Goal: Transaction & Acquisition: Purchase product/service

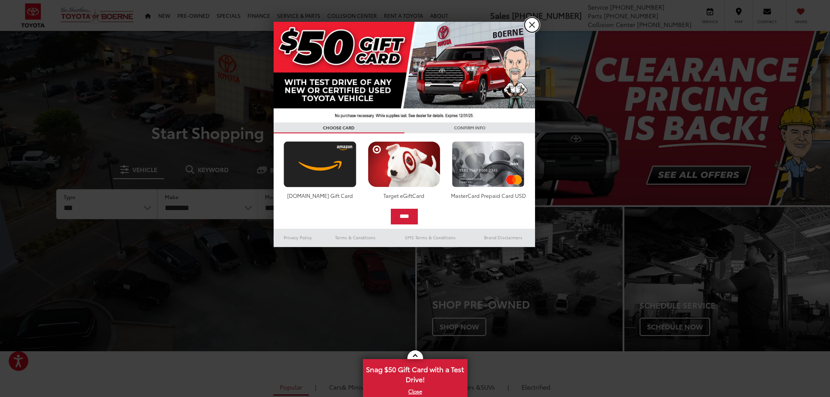
click at [530, 26] on link "X" at bounding box center [531, 24] width 15 height 15
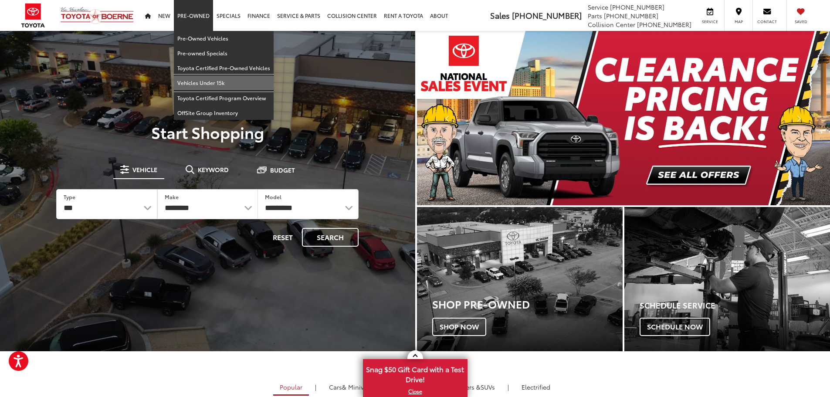
click at [203, 87] on link "Vehicles Under 15k" at bounding box center [224, 82] width 100 height 15
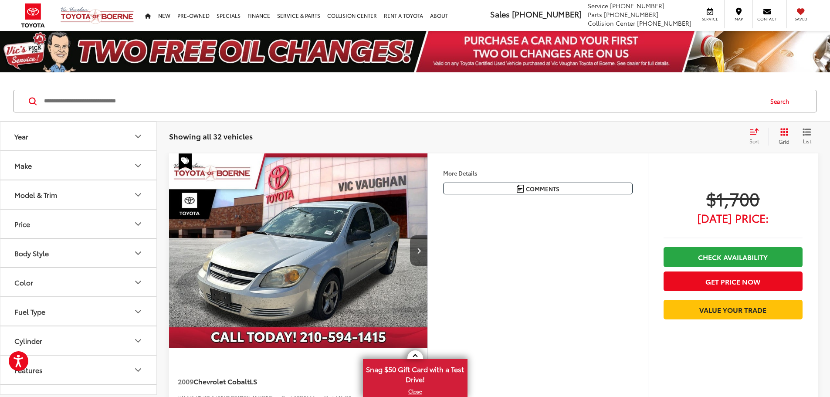
click at [756, 138] on span "Sort" at bounding box center [754, 140] width 10 height 7
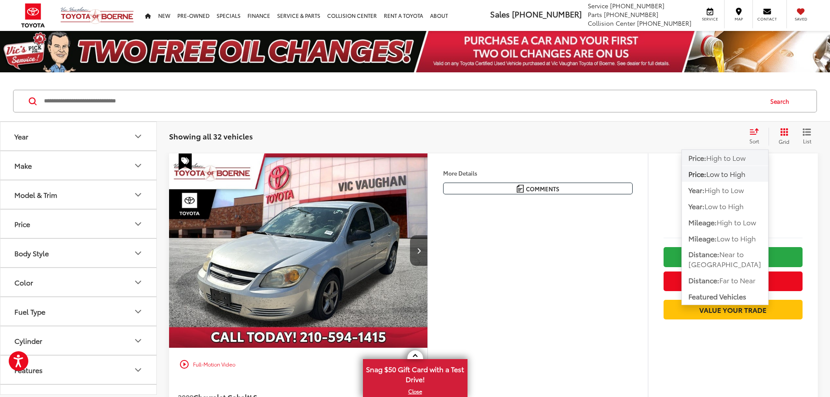
click at [737, 160] on span "High to Low" at bounding box center [725, 157] width 39 height 10
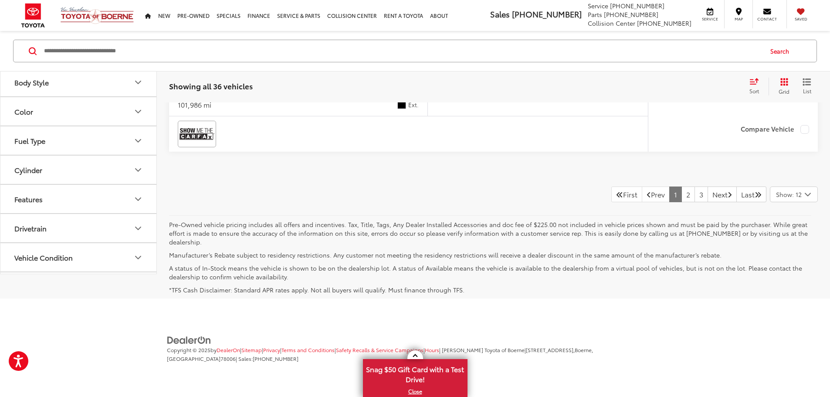
scroll to position [4607, 0]
click at [681, 202] on link "2" at bounding box center [687, 194] width 13 height 16
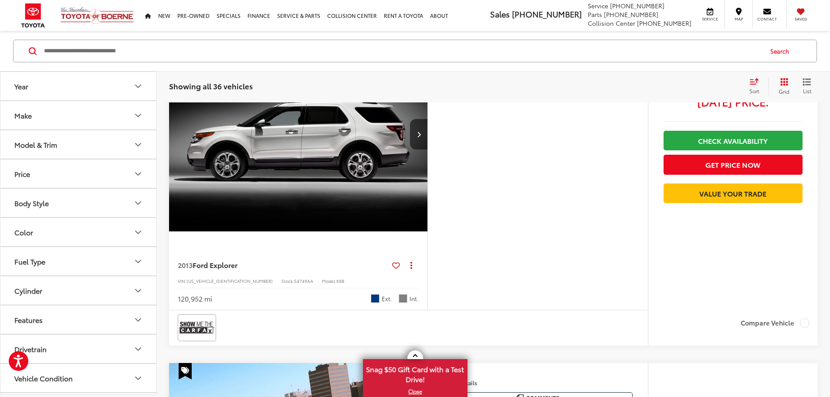
scroll to position [398, 0]
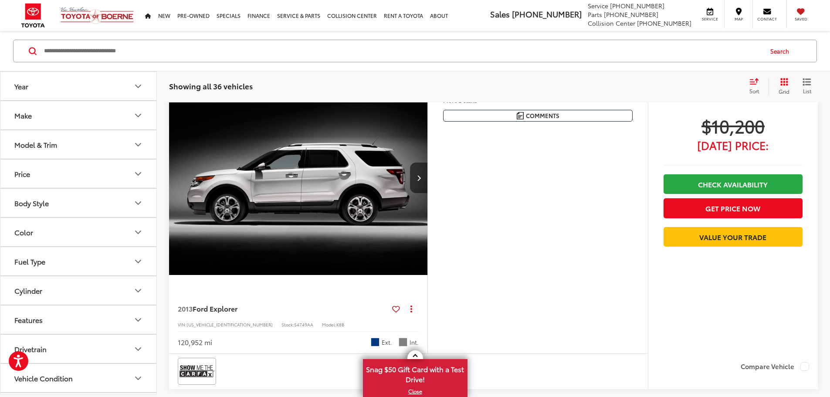
click at [0, 0] on button "More..." at bounding box center [0, 0] width 0 height 0
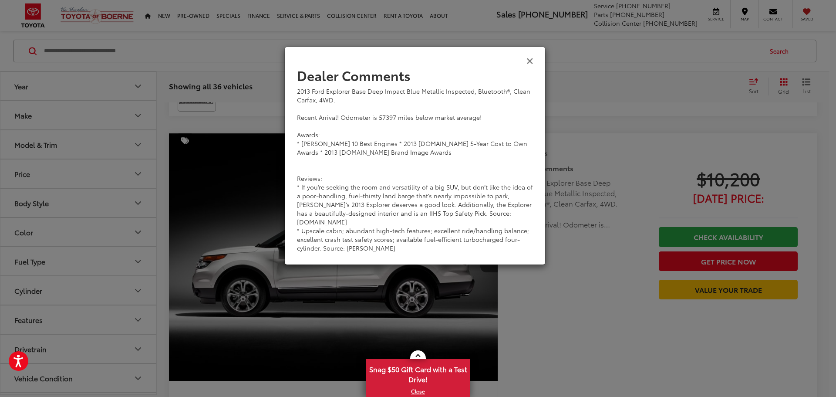
click at [533, 62] on icon "Close" at bounding box center [529, 60] width 7 height 9
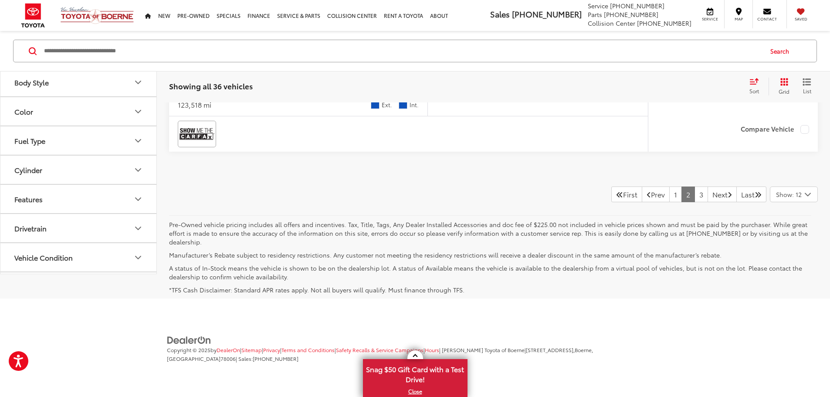
scroll to position [4619, 0]
click at [694, 202] on link "3" at bounding box center [700, 194] width 13 height 16
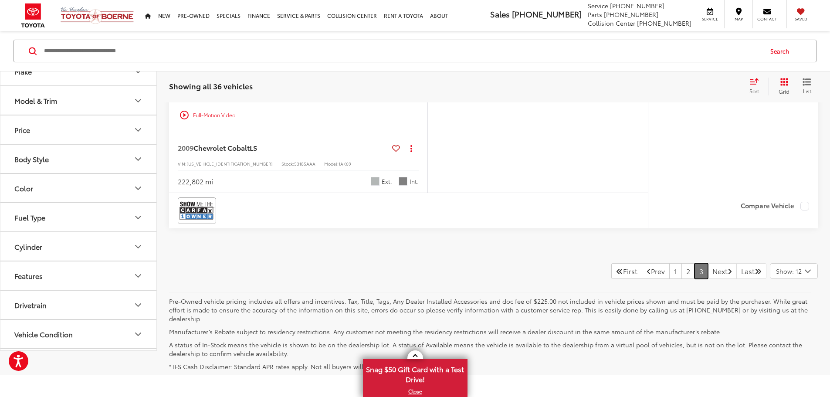
scroll to position [3906, 0]
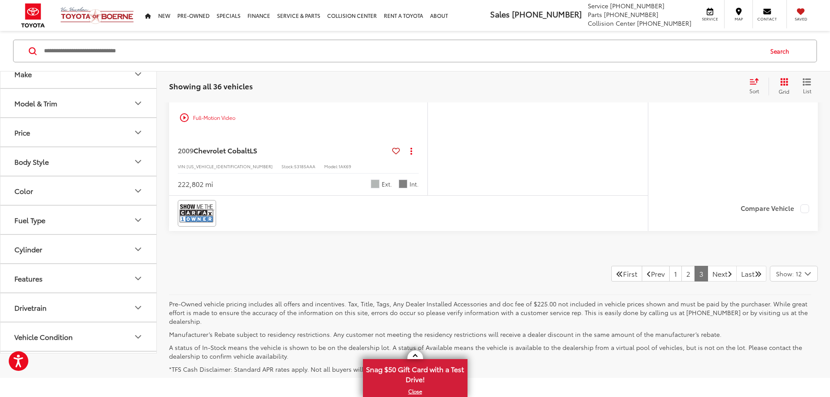
click at [0, 0] on div "2015 Ford Escape SE Oxford White Inspected, Bluetooth®, 1-Owner, Clean Carfax. …" at bounding box center [0, 0] width 0 height 0
click at [0, 0] on h5 "Dealer Comments" at bounding box center [0, 0] width 0 height 0
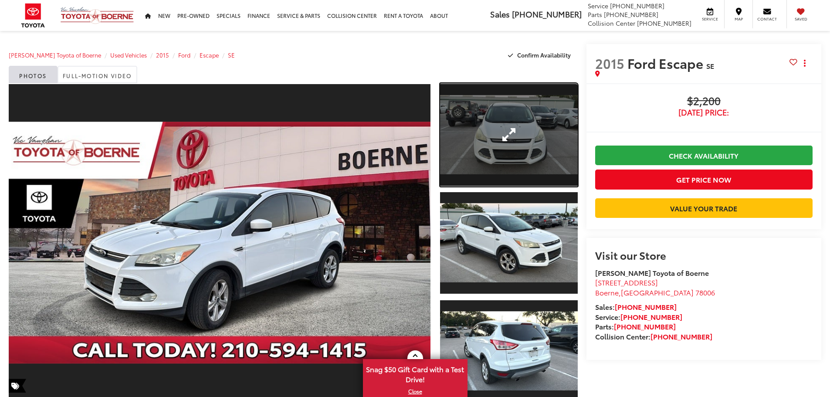
click at [488, 127] on link "Expand Photo 1" at bounding box center [509, 134] width 138 height 103
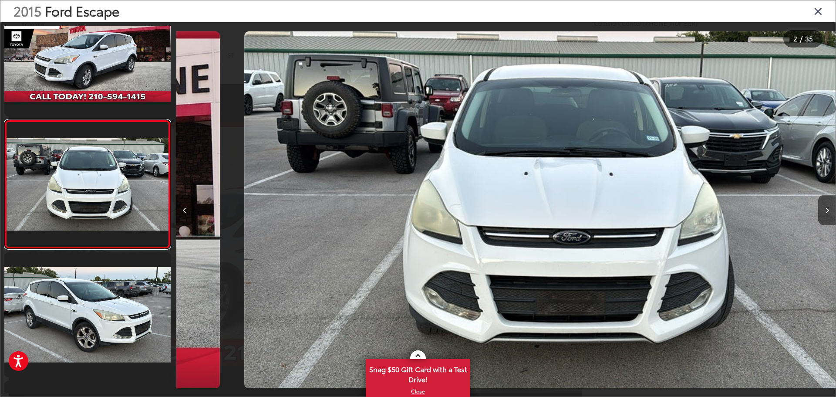
scroll to position [0, 659]
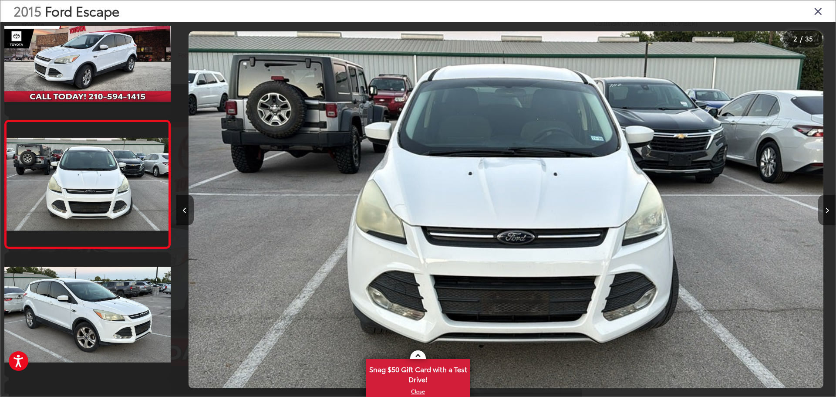
click at [826, 209] on icon "Next image" at bounding box center [827, 210] width 4 height 6
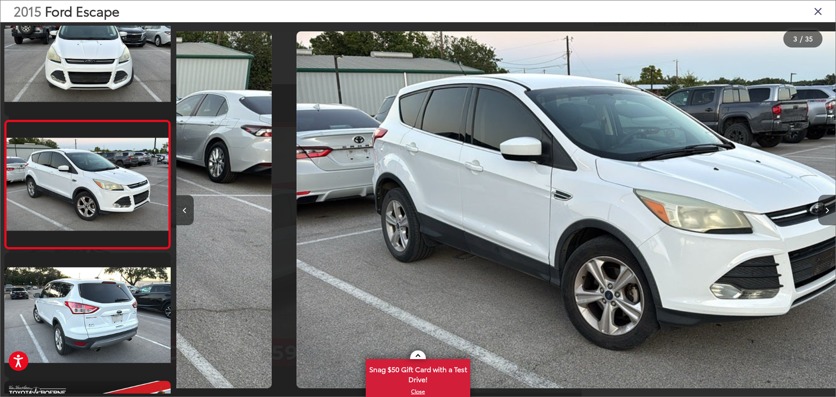
scroll to position [0, 1319]
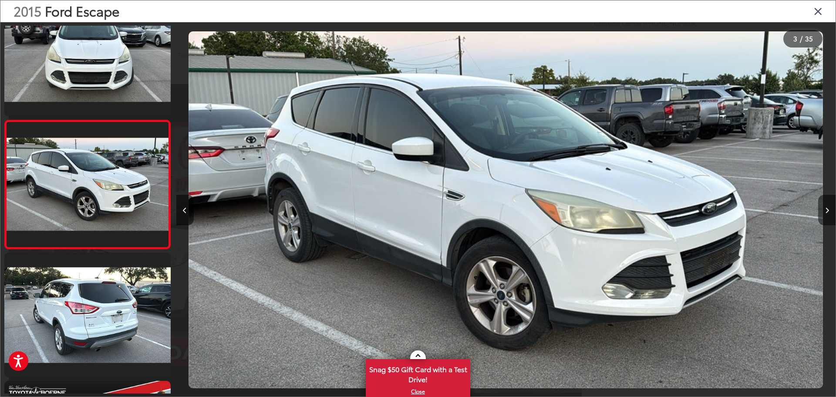
click at [826, 209] on icon "Next image" at bounding box center [827, 210] width 4 height 6
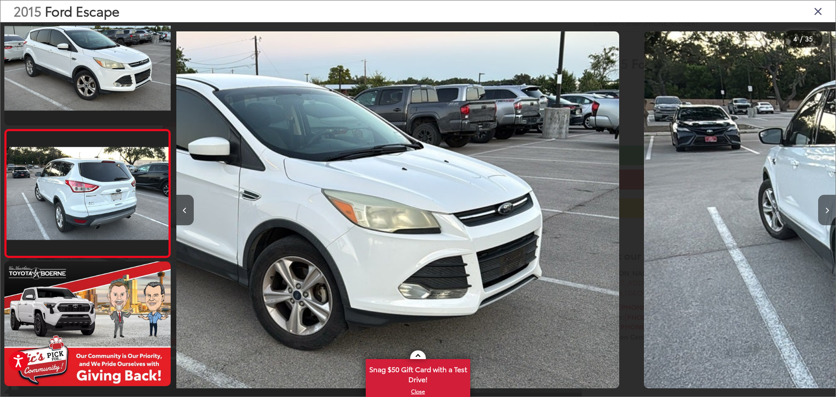
scroll to position [291, 0]
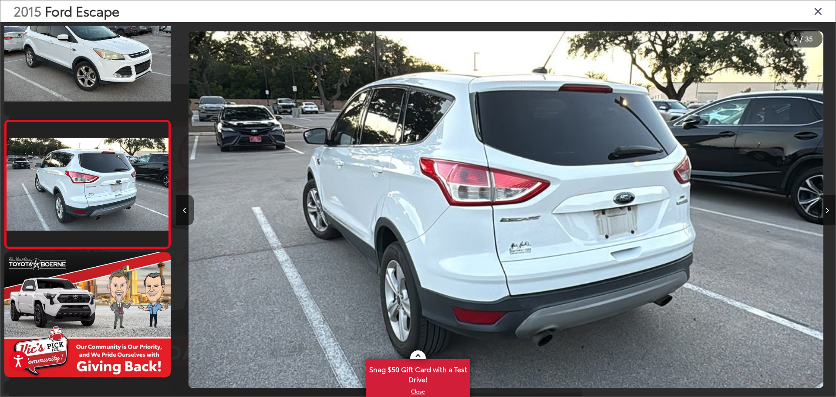
click at [826, 209] on icon "Next image" at bounding box center [827, 210] width 4 height 6
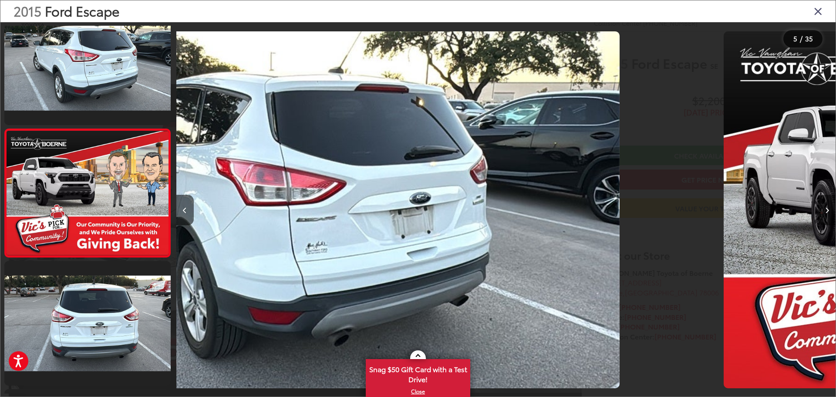
scroll to position [419, 0]
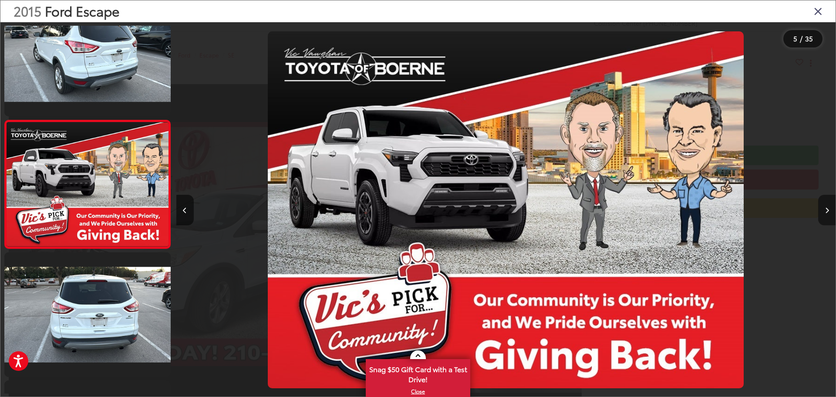
click at [826, 209] on icon "Next image" at bounding box center [827, 210] width 4 height 6
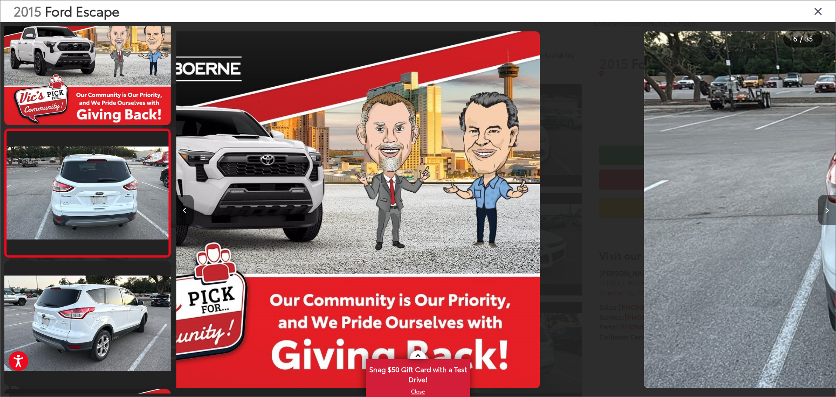
scroll to position [547, 0]
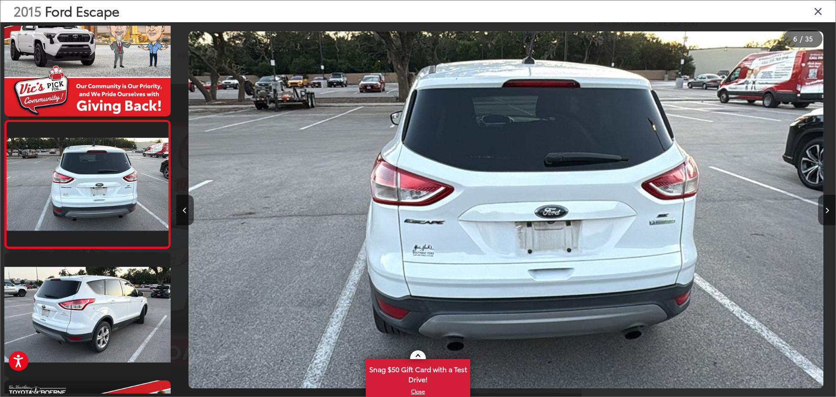
click at [826, 209] on icon "Next image" at bounding box center [827, 210] width 4 height 6
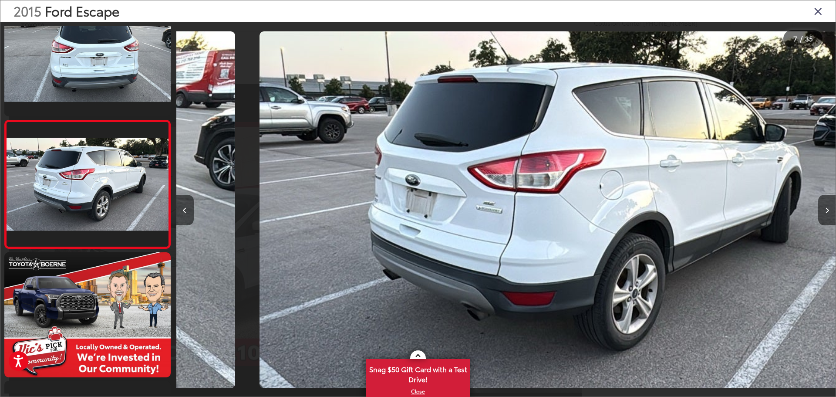
scroll to position [0, 3956]
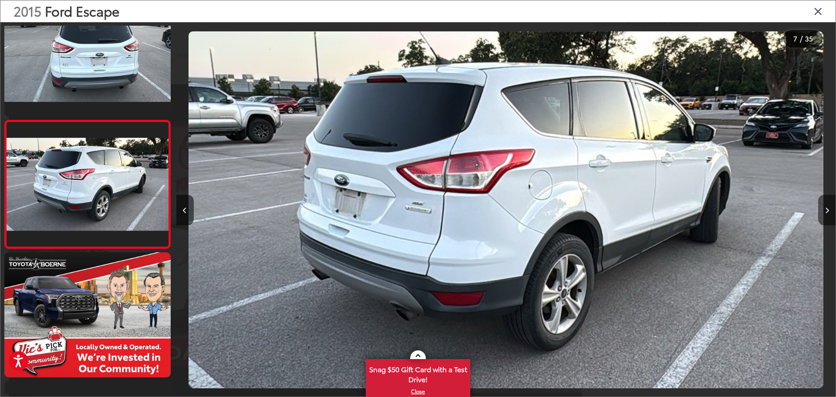
click at [824, 205] on button "Next image" at bounding box center [826, 210] width 17 height 30
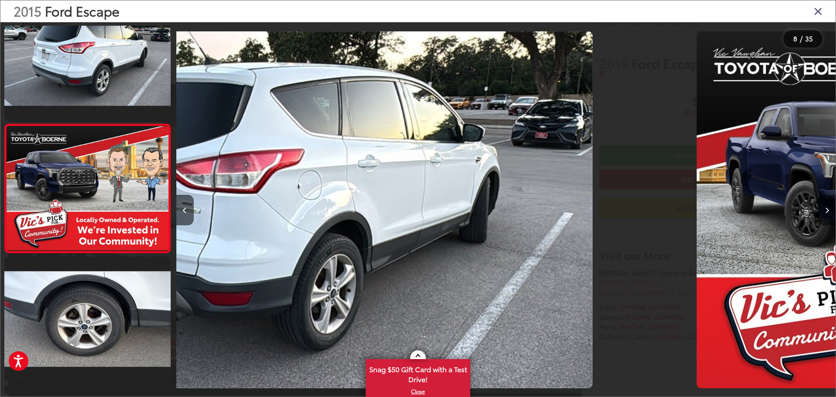
scroll to position [803, 0]
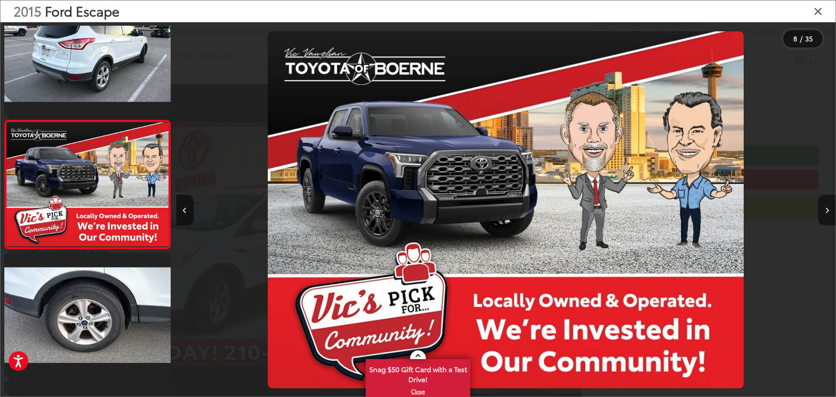
click at [824, 205] on button "Next image" at bounding box center [826, 210] width 17 height 30
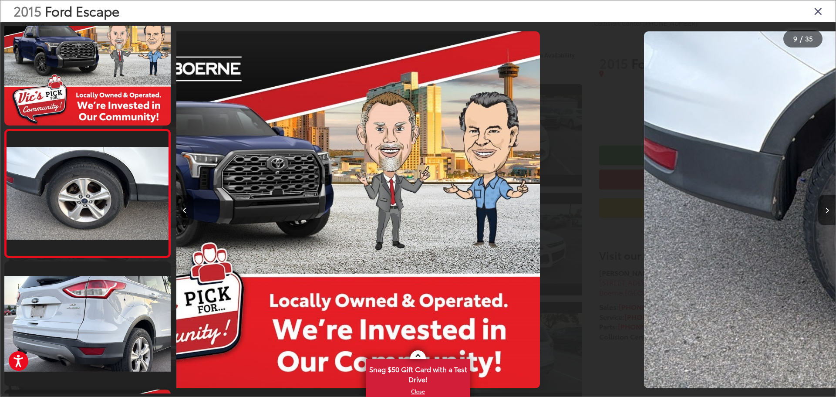
scroll to position [931, 0]
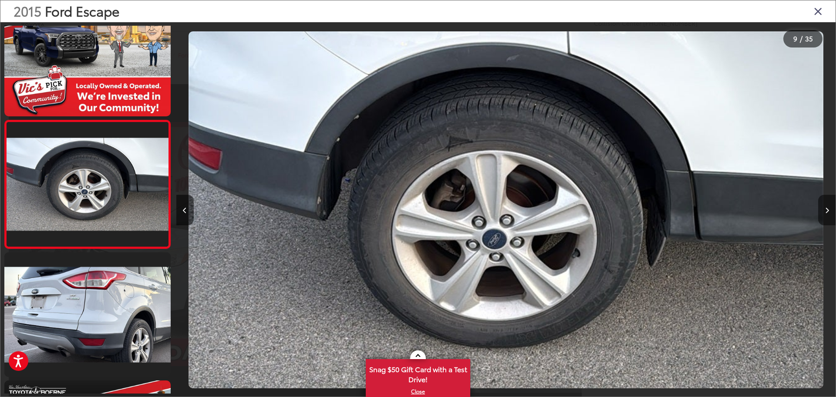
click at [824, 205] on button "Next image" at bounding box center [826, 210] width 17 height 30
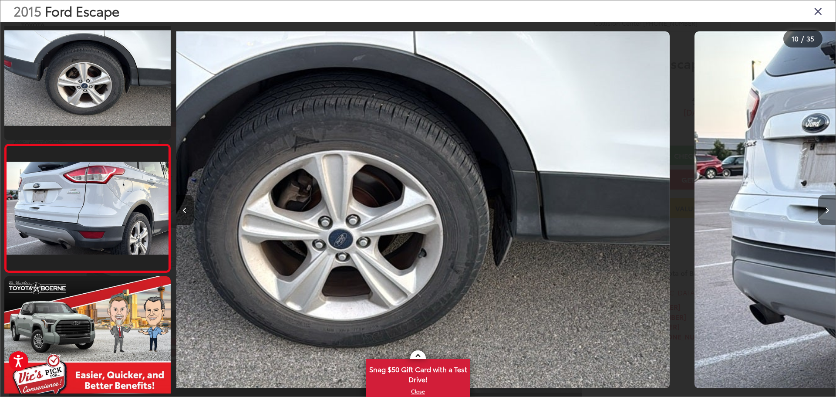
scroll to position [0, 0]
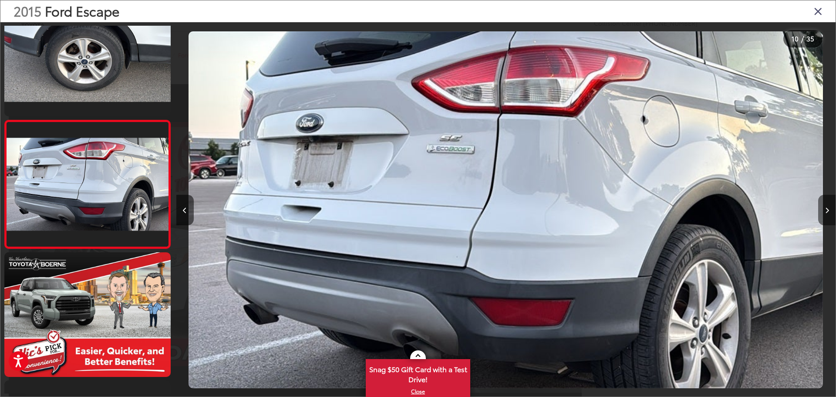
click at [824, 205] on button "Next image" at bounding box center [826, 210] width 17 height 30
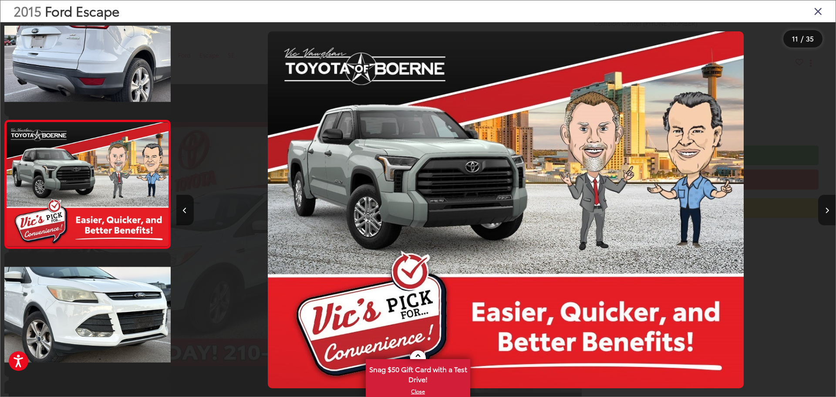
click at [824, 205] on button "Next image" at bounding box center [826, 210] width 17 height 30
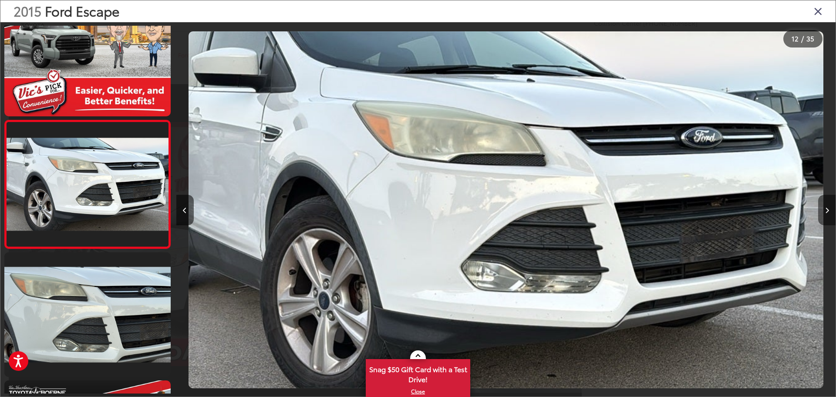
click at [824, 205] on button "Next image" at bounding box center [826, 210] width 17 height 30
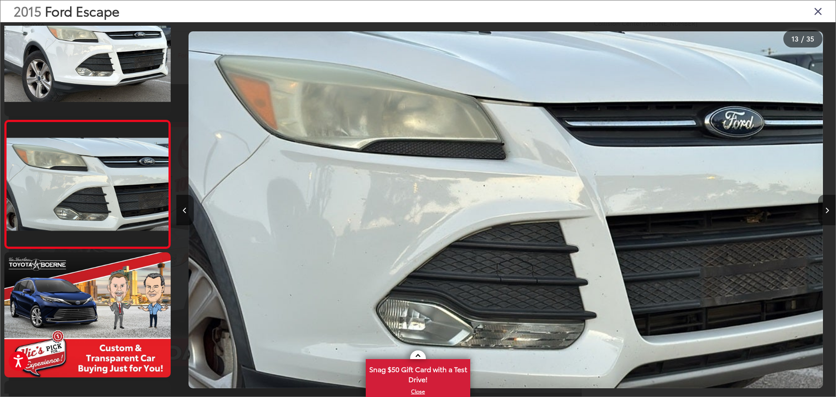
click at [824, 205] on button "Next image" at bounding box center [826, 210] width 17 height 30
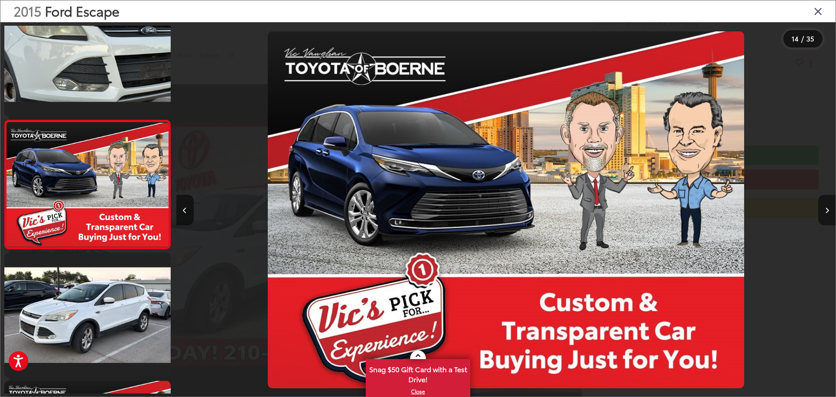
click at [824, 205] on button "Next image" at bounding box center [826, 210] width 17 height 30
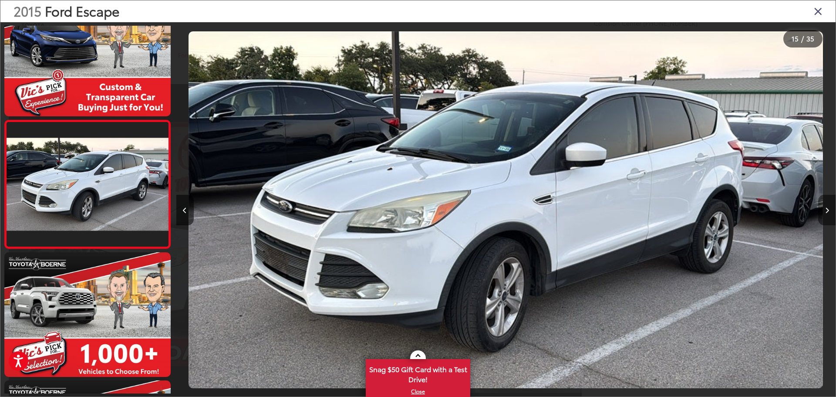
click at [824, 205] on button "Next image" at bounding box center [826, 210] width 17 height 30
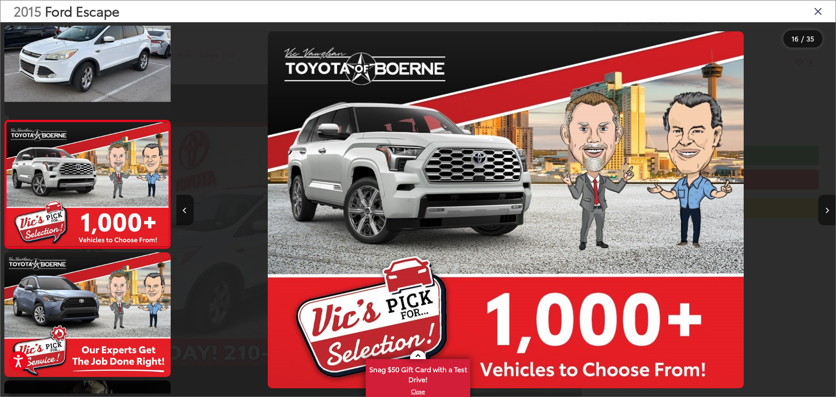
click at [824, 205] on button "Next image" at bounding box center [826, 210] width 17 height 30
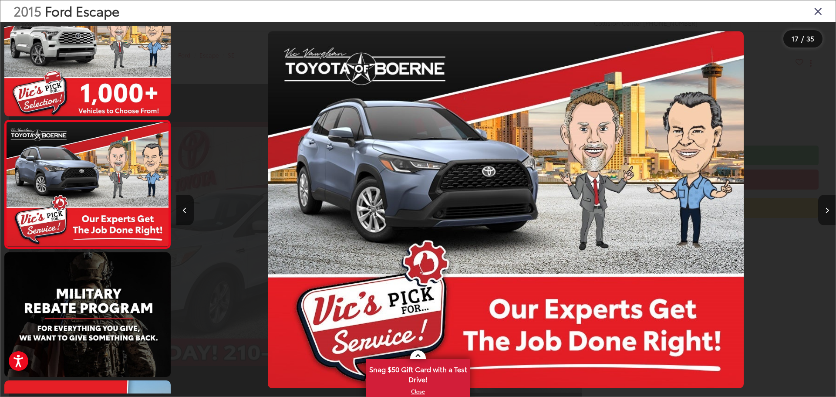
click at [824, 205] on button "Next image" at bounding box center [826, 210] width 17 height 30
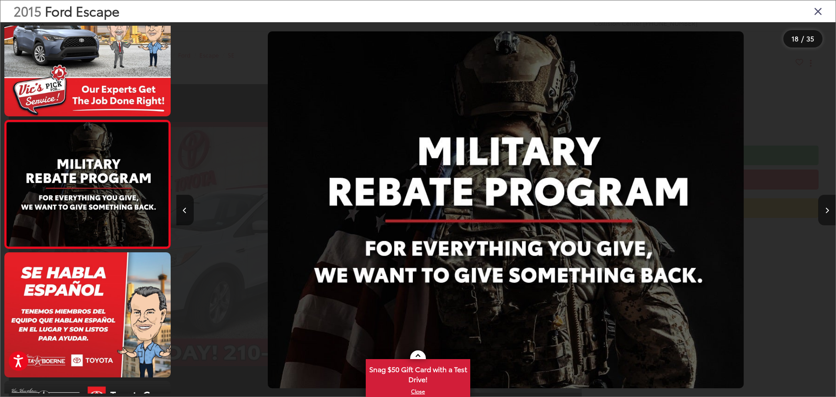
click at [824, 205] on button "Next image" at bounding box center [826, 210] width 17 height 30
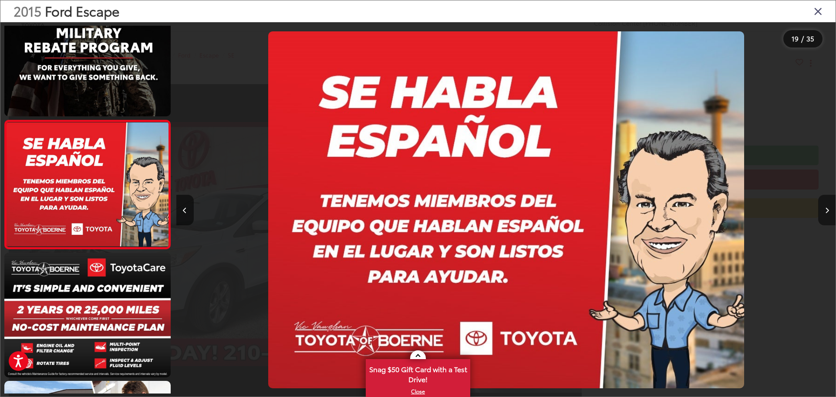
click at [824, 205] on button "Next image" at bounding box center [826, 210] width 17 height 30
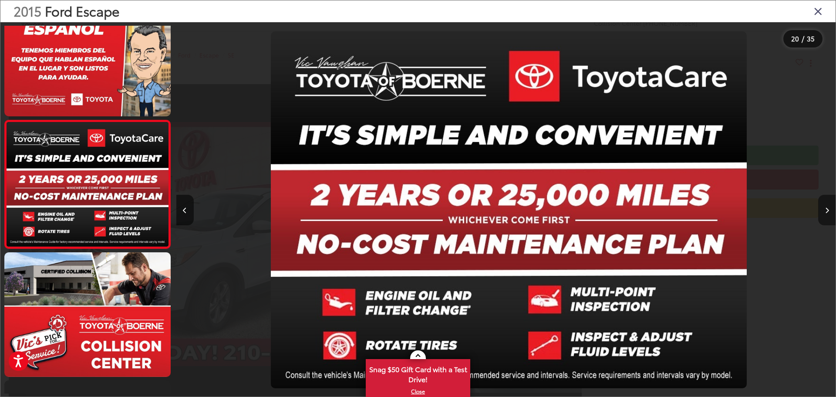
click at [824, 205] on button "Next image" at bounding box center [826, 210] width 17 height 30
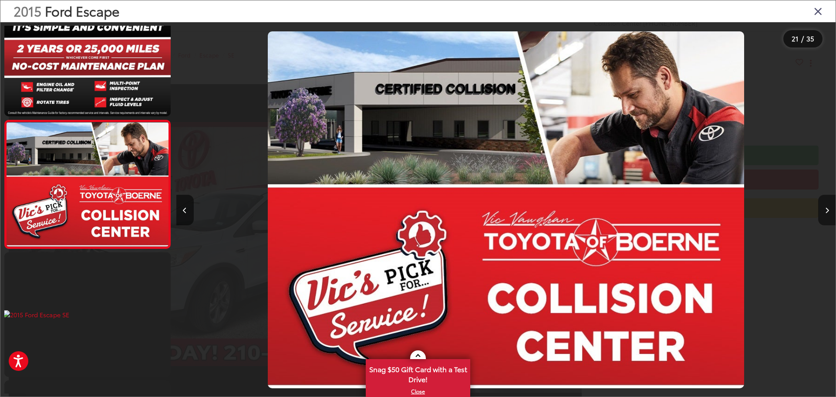
click at [824, 205] on button "Next image" at bounding box center [826, 210] width 17 height 30
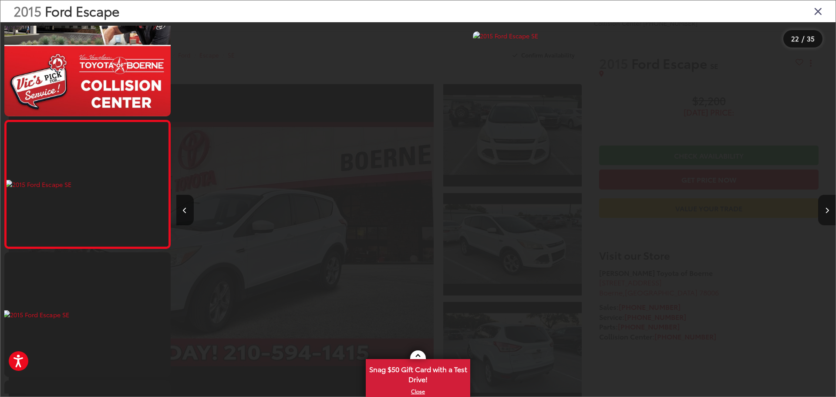
click at [824, 205] on button "Next image" at bounding box center [826, 210] width 17 height 30
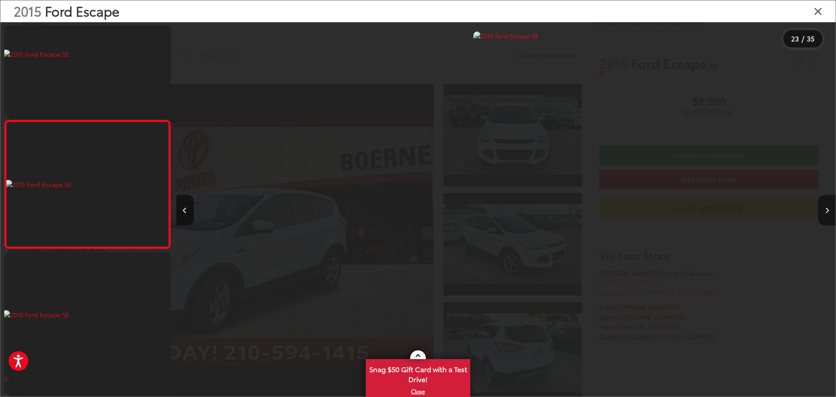
click at [824, 205] on button "Next image" at bounding box center [826, 210] width 17 height 30
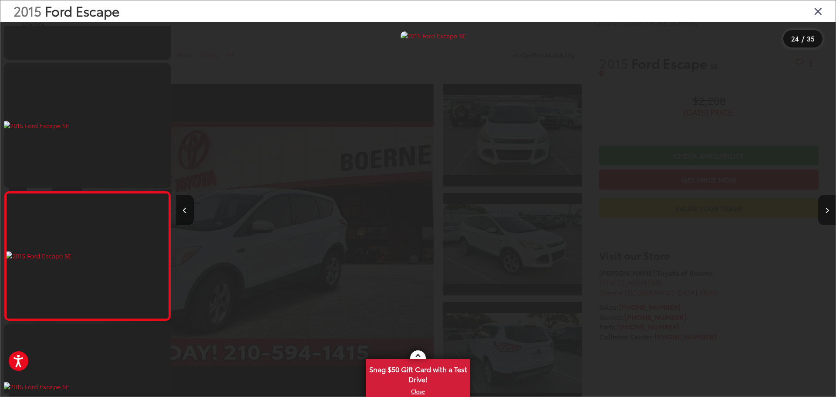
click at [824, 205] on button "Next image" at bounding box center [826, 210] width 17 height 30
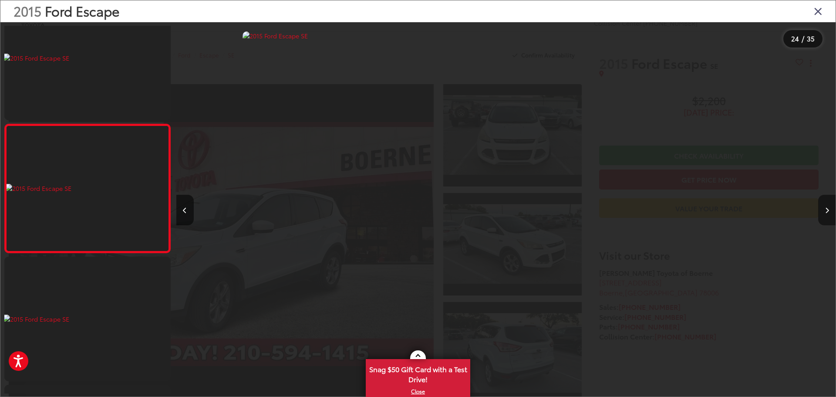
click at [824, 205] on button "Next image" at bounding box center [826, 210] width 17 height 30
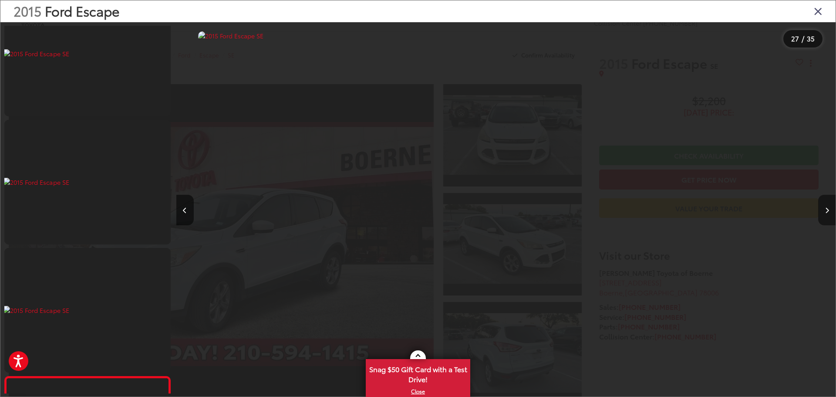
click at [824, 205] on button "Next image" at bounding box center [826, 210] width 17 height 30
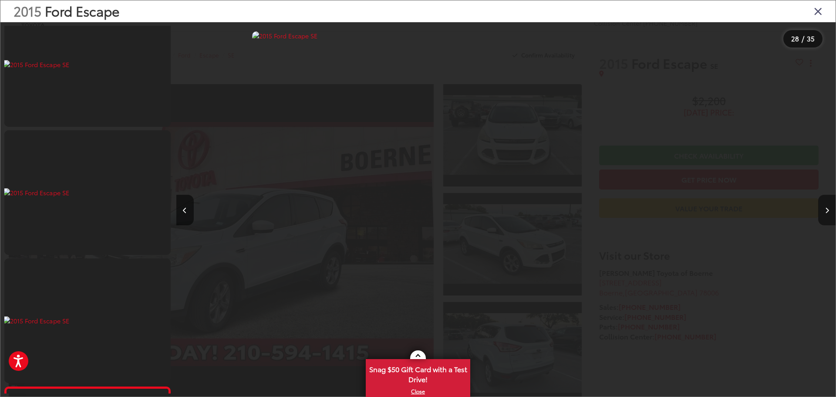
click at [824, 205] on button "Next image" at bounding box center [826, 210] width 17 height 30
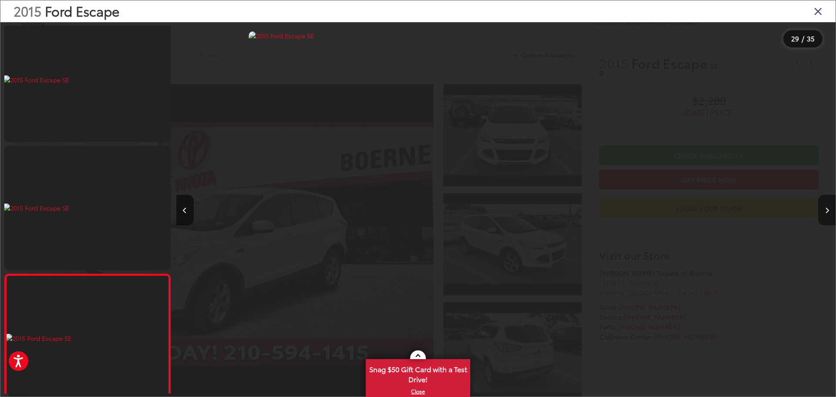
click at [824, 205] on button "Next image" at bounding box center [826, 210] width 17 height 30
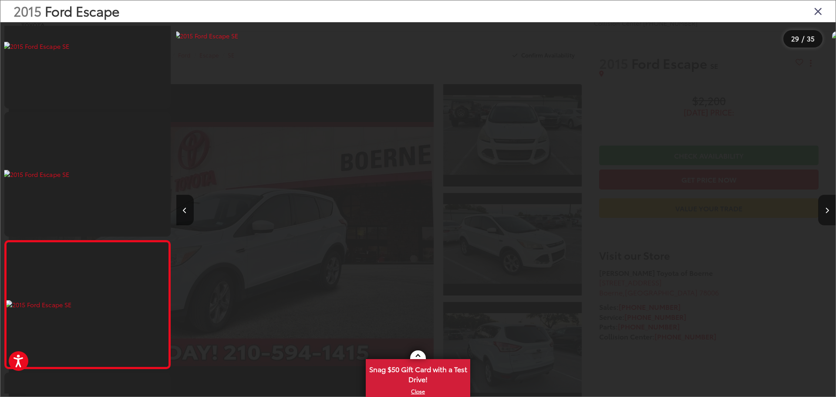
click at [824, 205] on button "Next image" at bounding box center [826, 210] width 17 height 30
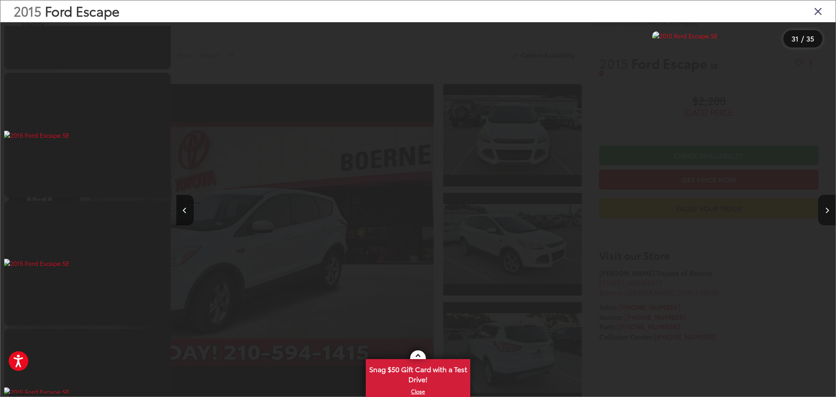
click at [824, 205] on button "Next image" at bounding box center [826, 210] width 17 height 30
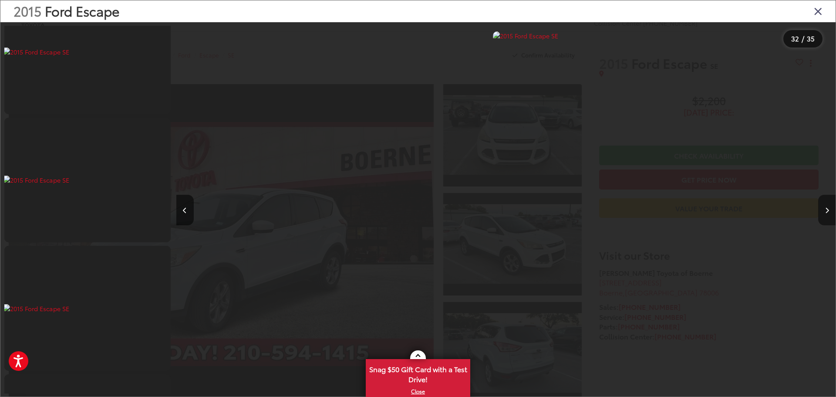
click at [824, 205] on button "Next image" at bounding box center [826, 210] width 17 height 30
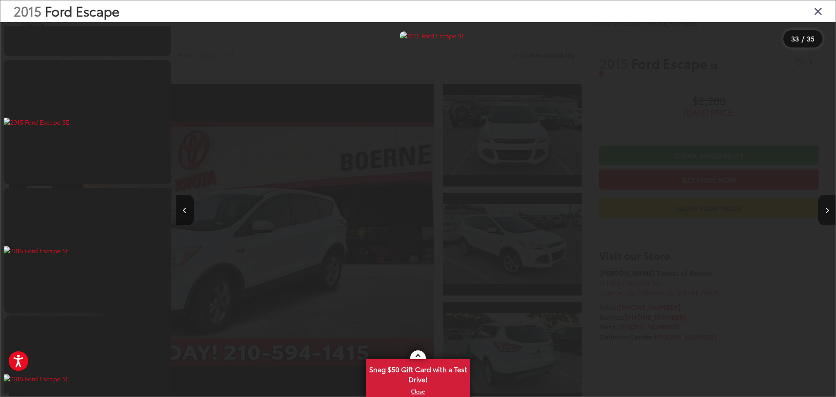
click at [824, 205] on button "Next image" at bounding box center [826, 210] width 17 height 30
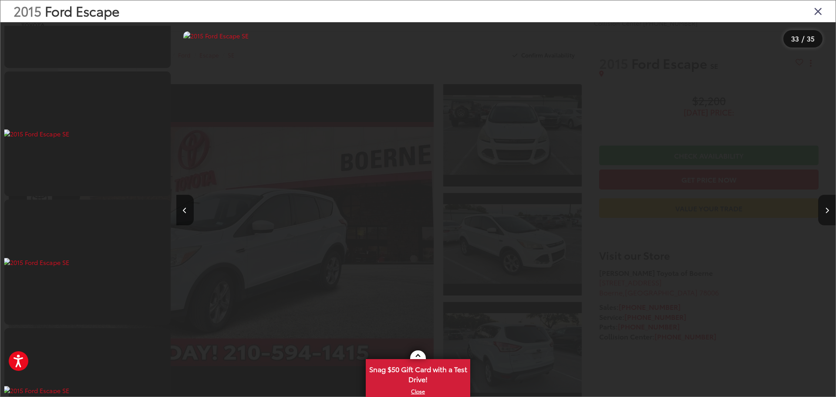
click at [824, 205] on button "Next image" at bounding box center [826, 210] width 17 height 30
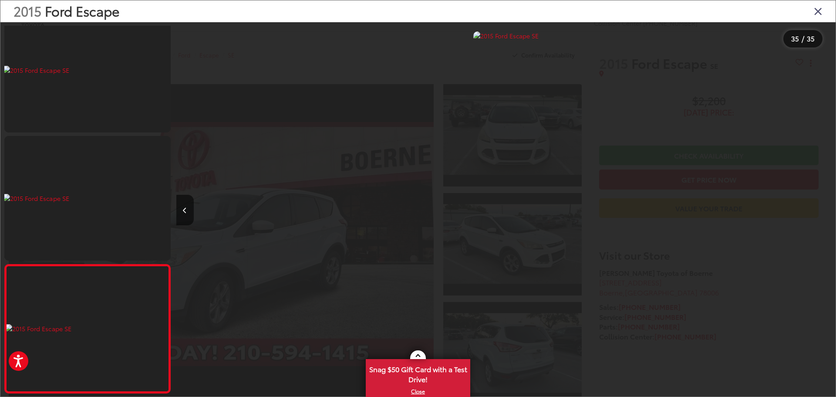
click at [820, 13] on icon "Close gallery" at bounding box center [818, 10] width 9 height 11
